Goal: Leave review/rating: Share an evaluation or opinion about a product, service, or content

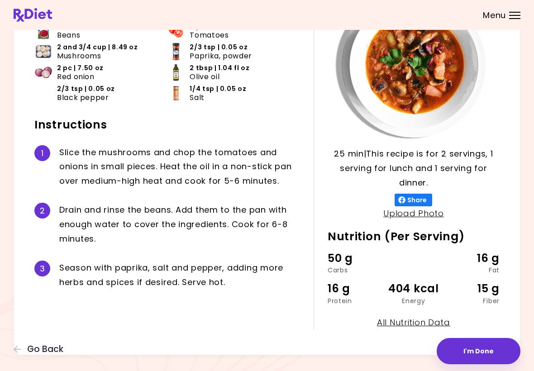
scroll to position [87, 0]
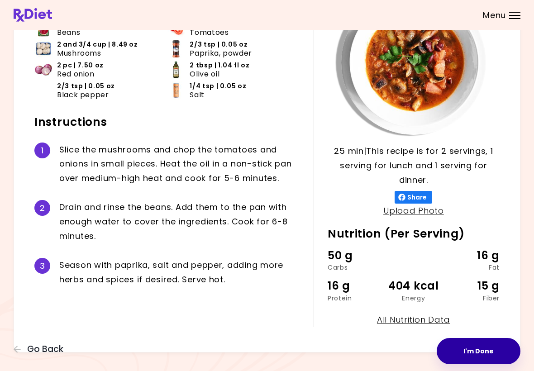
click at [474, 357] on button "I'm Done" at bounding box center [479, 351] width 84 height 26
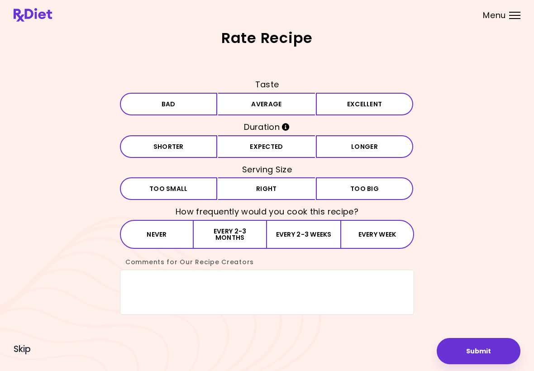
click at [275, 104] on button "Average" at bounding box center [266, 104] width 97 height 23
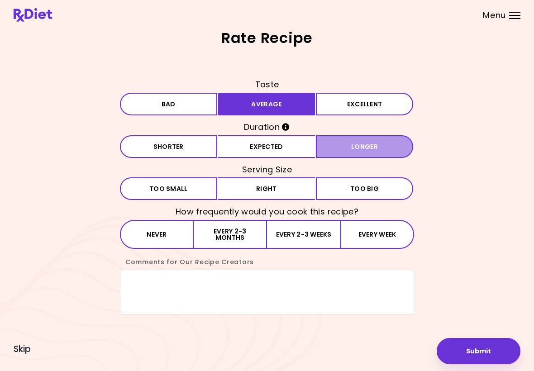
click at [374, 147] on button "Longer" at bounding box center [364, 146] width 97 height 23
click at [366, 188] on span "Too big" at bounding box center [364, 189] width 29 height 6
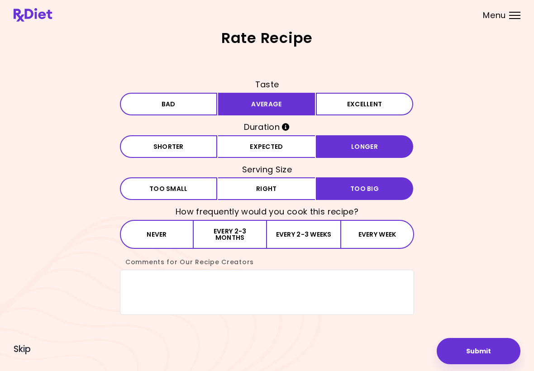
click at [309, 232] on button "Every 2-3 weeks" at bounding box center [303, 234] width 73 height 29
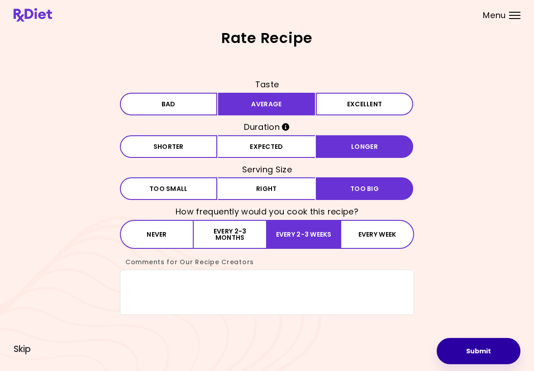
click at [481, 354] on button "Submit" at bounding box center [479, 351] width 84 height 26
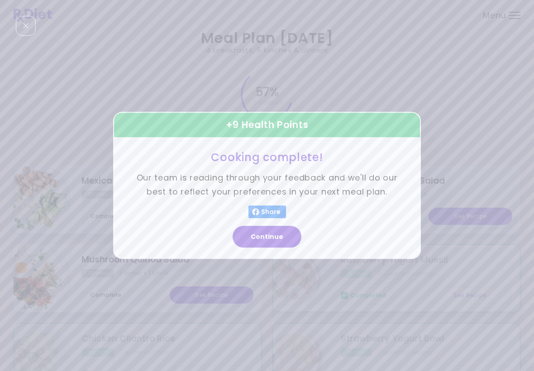
click at [279, 236] on button "Continue" at bounding box center [267, 237] width 69 height 22
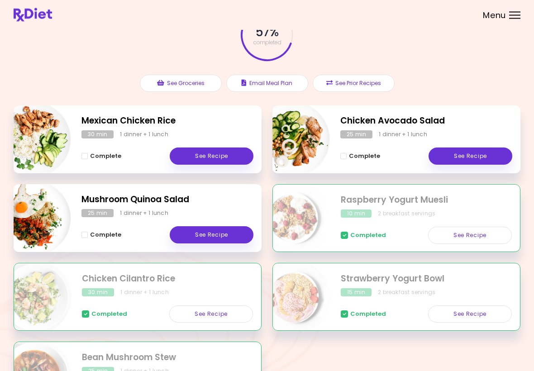
scroll to position [57, 0]
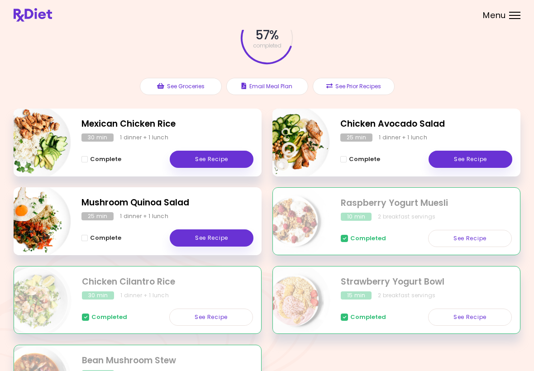
click at [366, 0] on header at bounding box center [267, 15] width 534 height 30
click at [292, 362] on div "Mexican Chicken Rice 30 min 1 dinner + 1 lunch Complete See Recipe Chicken Avoc…" at bounding box center [267, 266] width 507 height 315
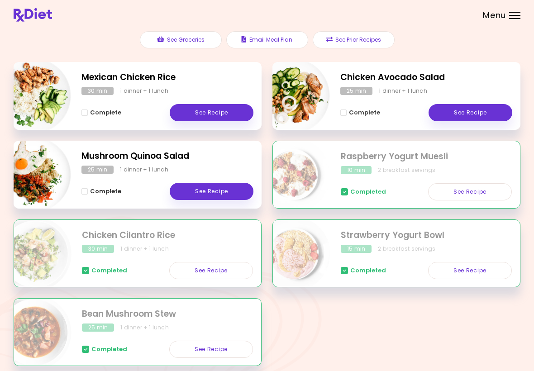
scroll to position [140, 0]
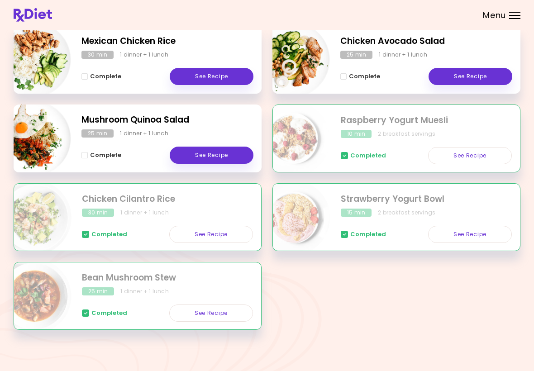
click at [97, 295] on div "Completed See Recipe" at bounding box center [167, 308] width 171 height 26
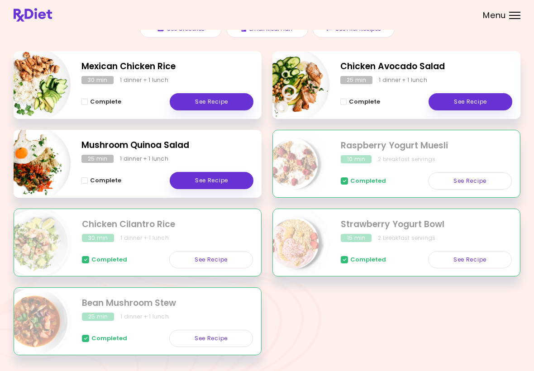
scroll to position [114, 0]
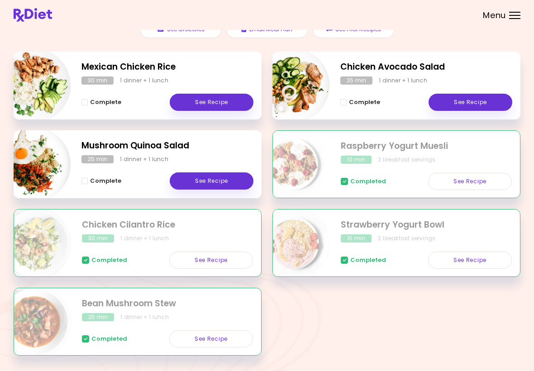
click at [209, 331] on link "See Recipe" at bounding box center [211, 338] width 84 height 17
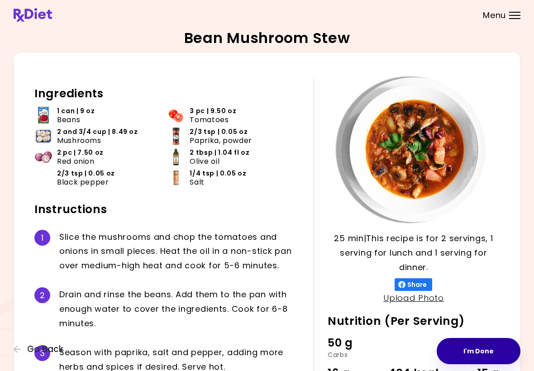
click at [486, 348] on button "I'm Done" at bounding box center [479, 351] width 84 height 26
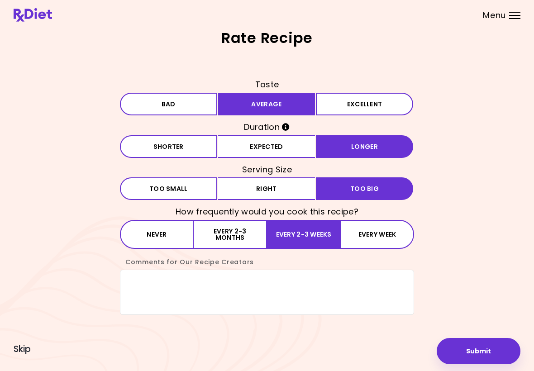
click at [283, 190] on button "Right" at bounding box center [266, 188] width 97 height 23
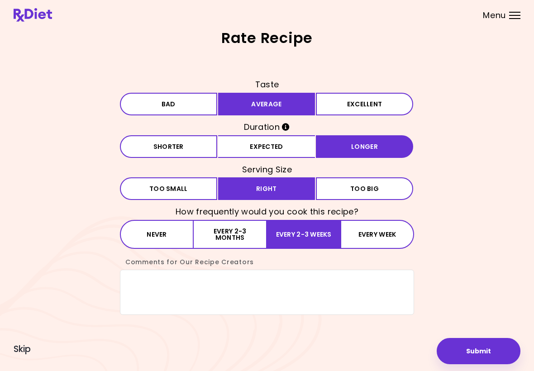
click at [370, 98] on button "Excellent" at bounding box center [364, 104] width 97 height 23
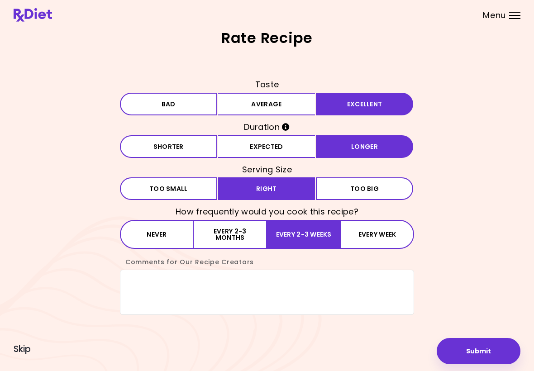
click at [379, 233] on button "Every week" at bounding box center [377, 234] width 74 height 29
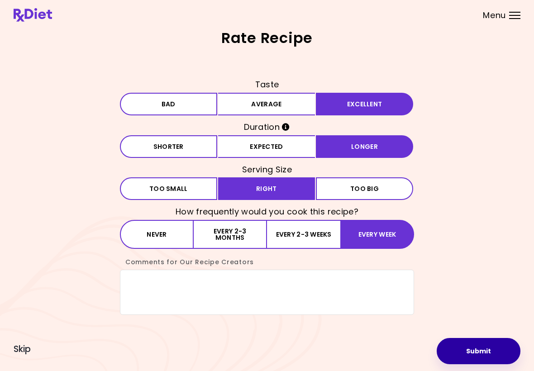
click at [482, 343] on button "Submit" at bounding box center [479, 351] width 84 height 26
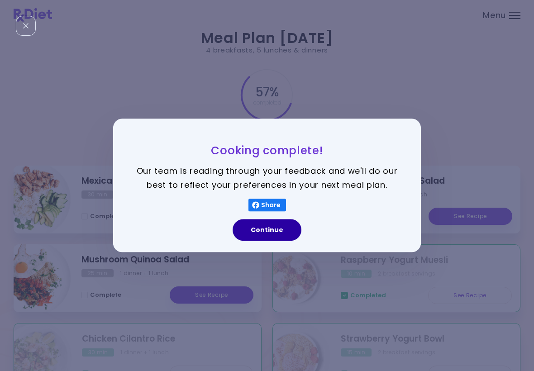
click at [268, 222] on button "Continue" at bounding box center [267, 230] width 69 height 22
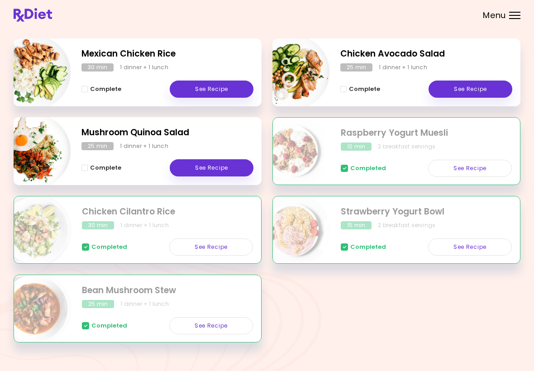
scroll to position [140, 0]
